Goal: Task Accomplishment & Management: Manage account settings

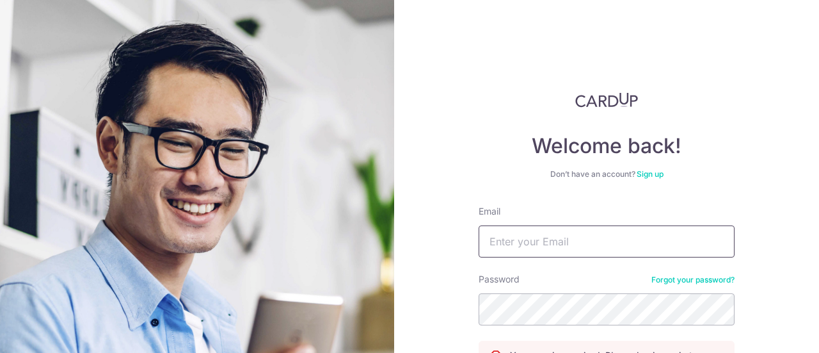
drag, startPoint x: 0, startPoint y: 0, endPoint x: 555, endPoint y: 238, distance: 604.4
click at [555, 238] on input "Email" at bounding box center [607, 241] width 256 height 32
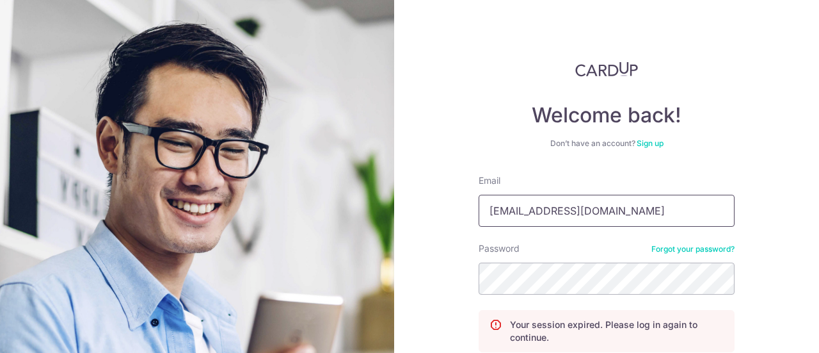
type input "[EMAIL_ADDRESS][DOMAIN_NAME]"
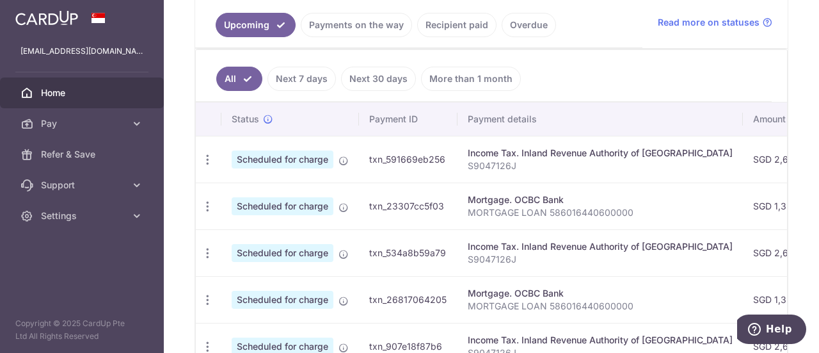
scroll to position [270, 0]
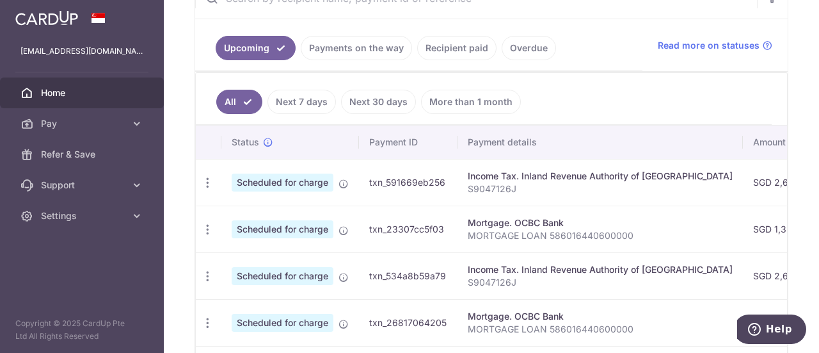
click at [449, 49] on link "Recipient paid" at bounding box center [456, 48] width 79 height 24
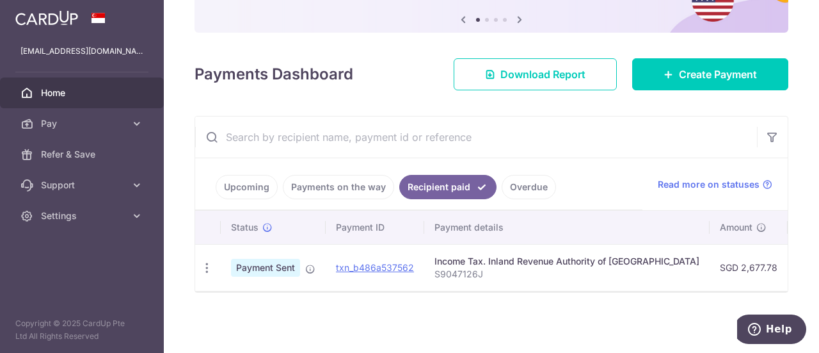
scroll to position [134, 0]
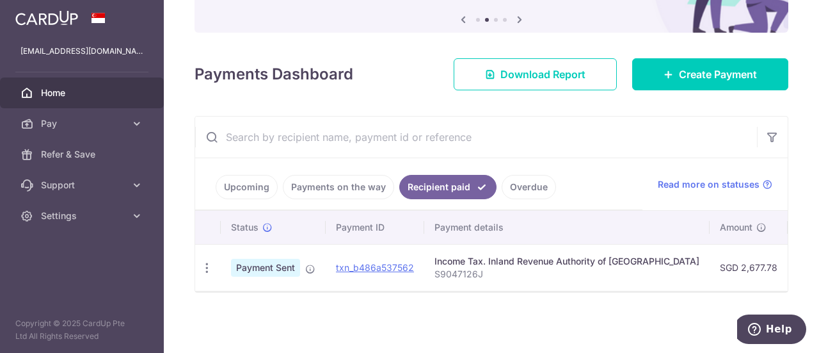
click at [330, 175] on link "Payments on the way" at bounding box center [338, 187] width 111 height 24
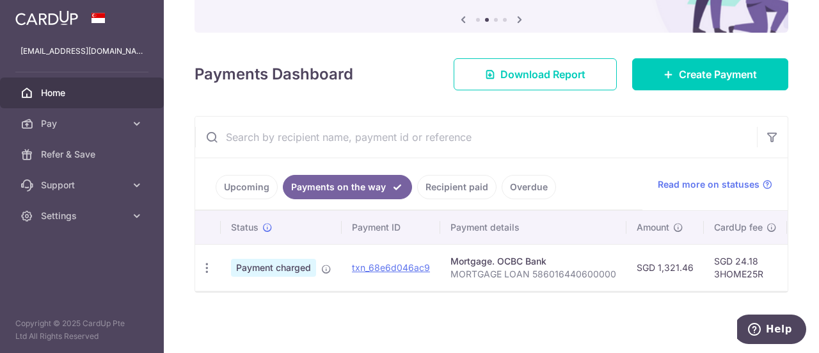
click at [524, 180] on link "Overdue" at bounding box center [529, 187] width 54 height 24
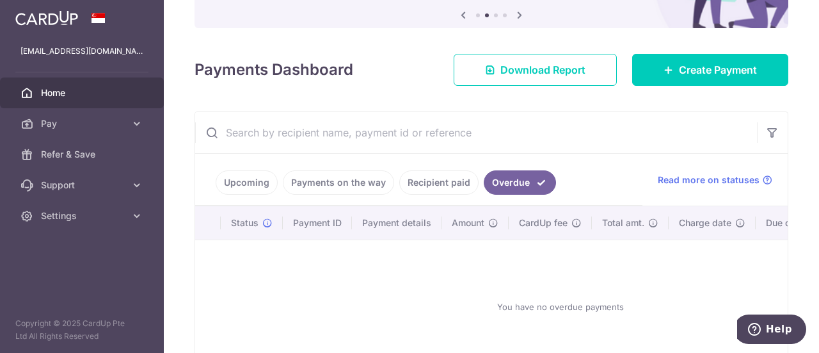
scroll to position [221, 0]
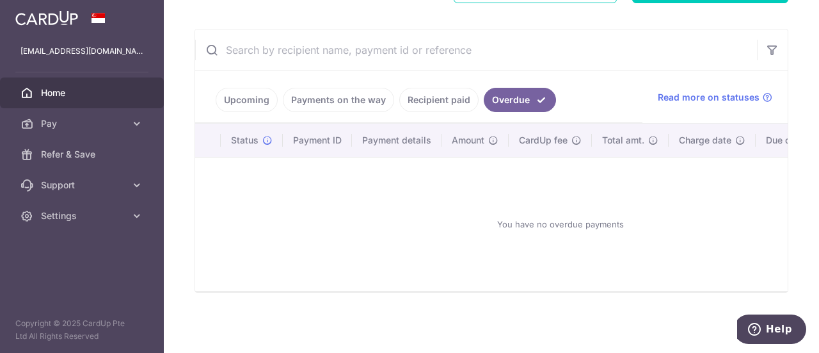
click at [246, 90] on link "Upcoming" at bounding box center [247, 100] width 62 height 24
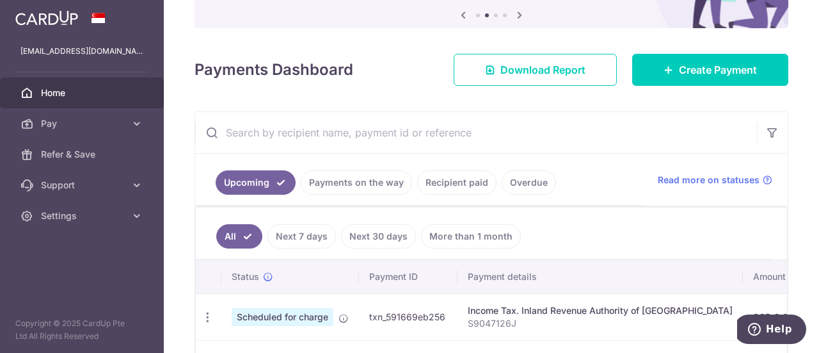
scroll to position [270, 0]
